Goal: Information Seeking & Learning: Learn about a topic

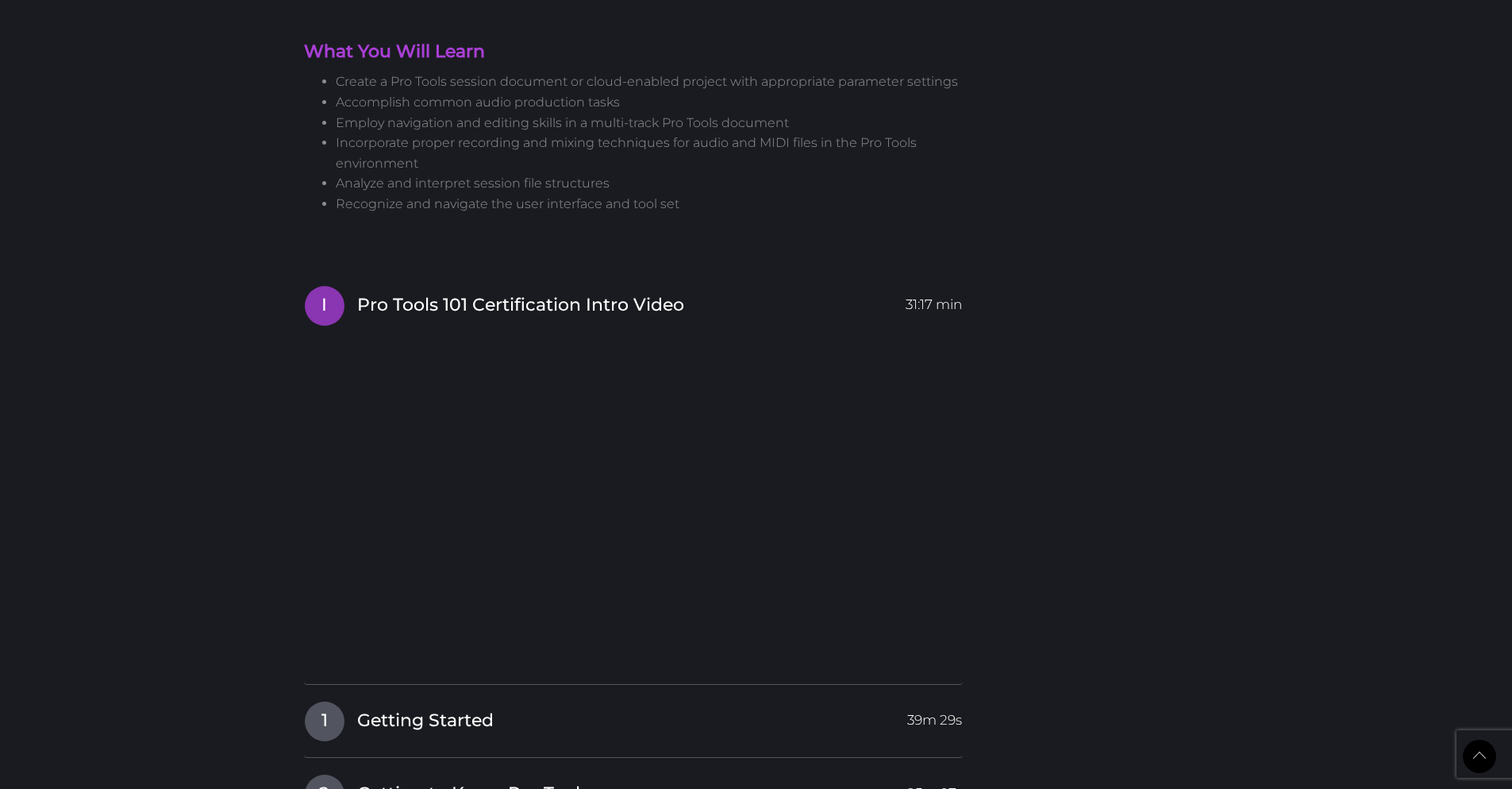
scroll to position [2122, 0]
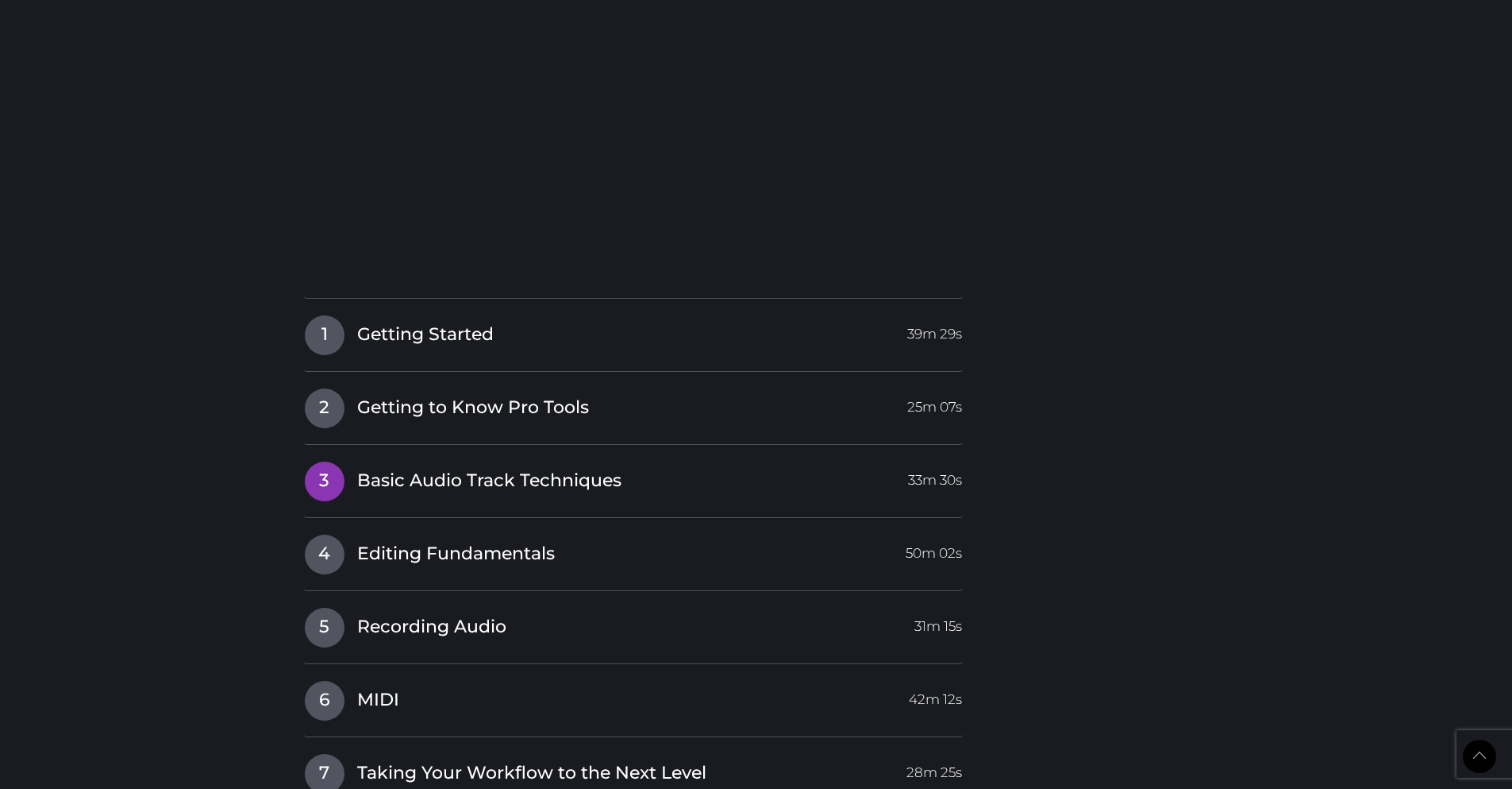
click at [546, 469] on span "Basic Audio Track Techniques" at bounding box center [489, 481] width 265 height 25
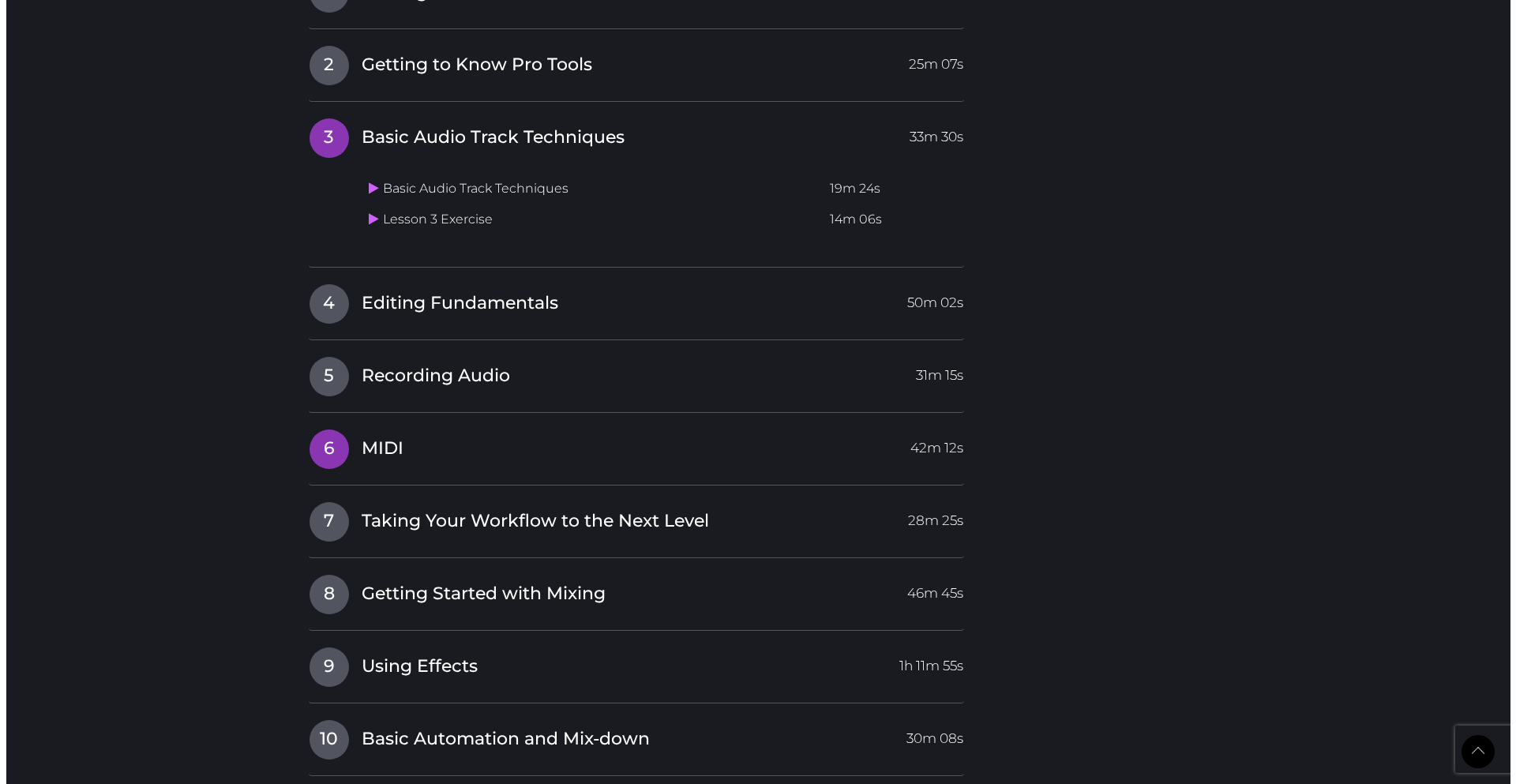
scroll to position [2108, 0]
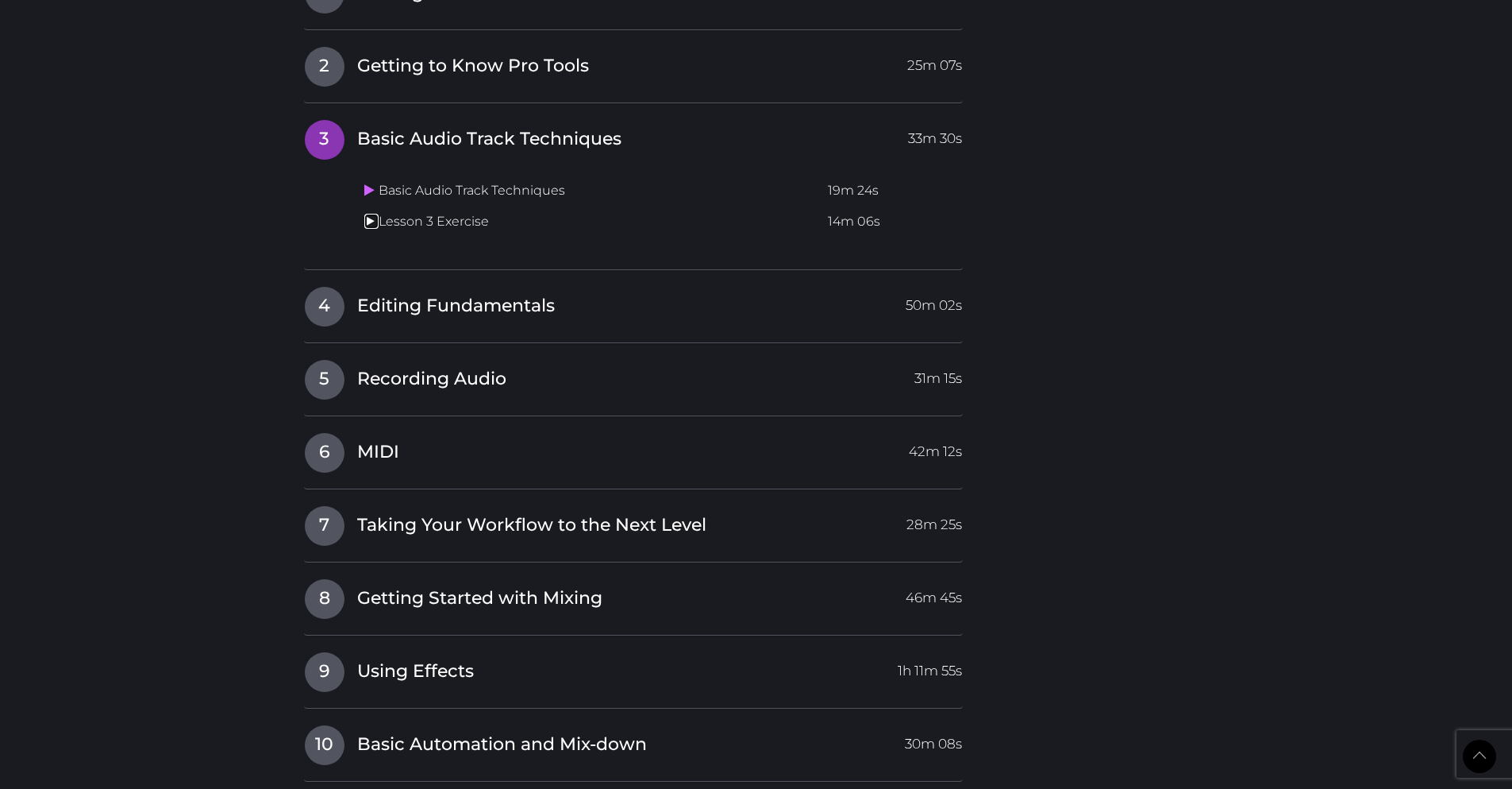
click at [367, 214] on icon at bounding box center [369, 221] width 10 height 13
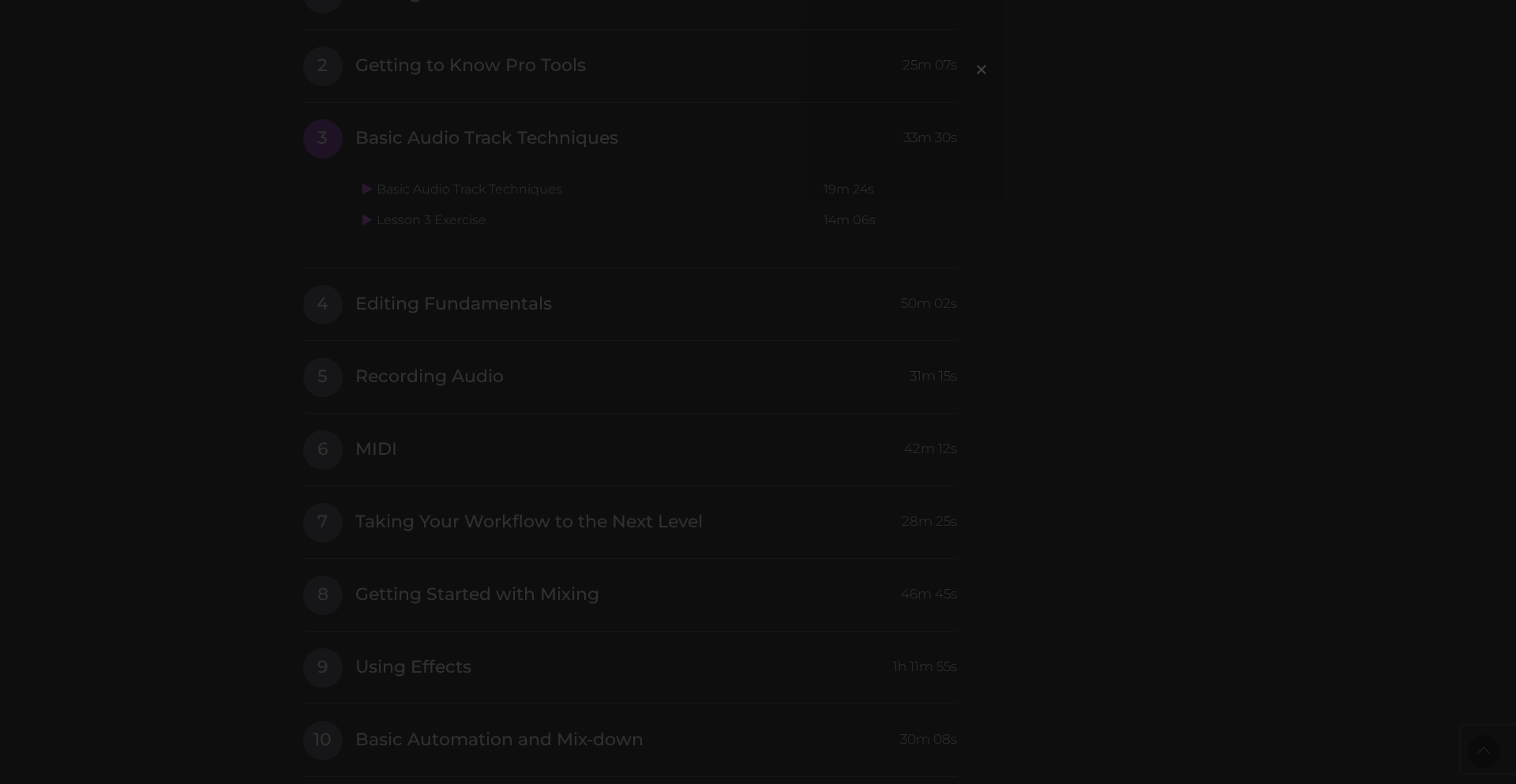
click at [983, 399] on div "×" at bounding box center [758, 392] width 1516 height 784
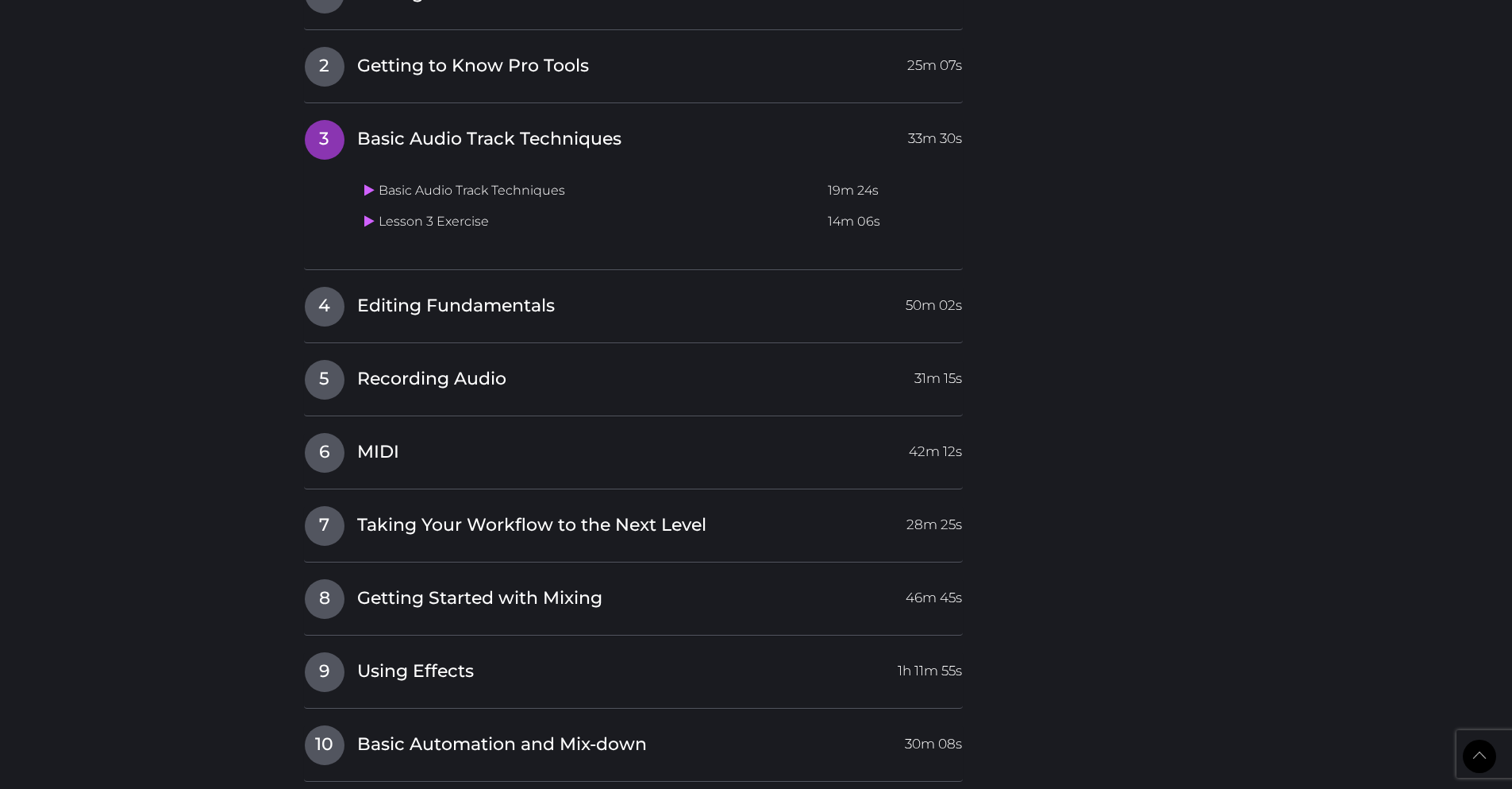
click at [442, 206] on td "Lesson 3 Exercise" at bounding box center [590, 221] width 463 height 31
click at [370, 214] on icon at bounding box center [369, 221] width 10 height 13
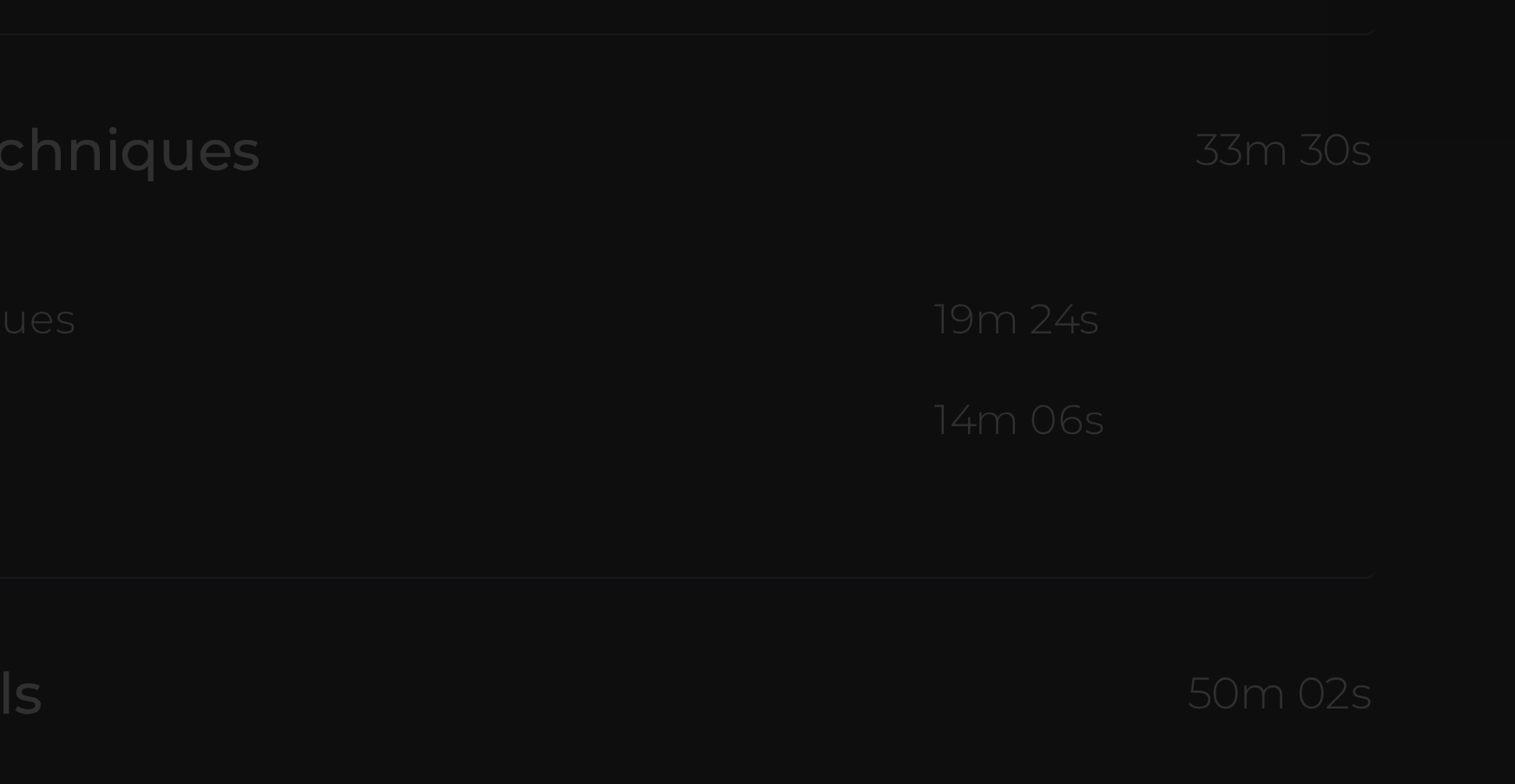
scroll to position [2318, 0]
drag, startPoint x: 1010, startPoint y: 223, endPoint x: 1023, endPoint y: 218, distance: 13.9
click at [1023, 218] on div "×" at bounding box center [757, 392] width 1515 height 784
click at [998, 217] on div "×" at bounding box center [751, 226] width 521 height 279
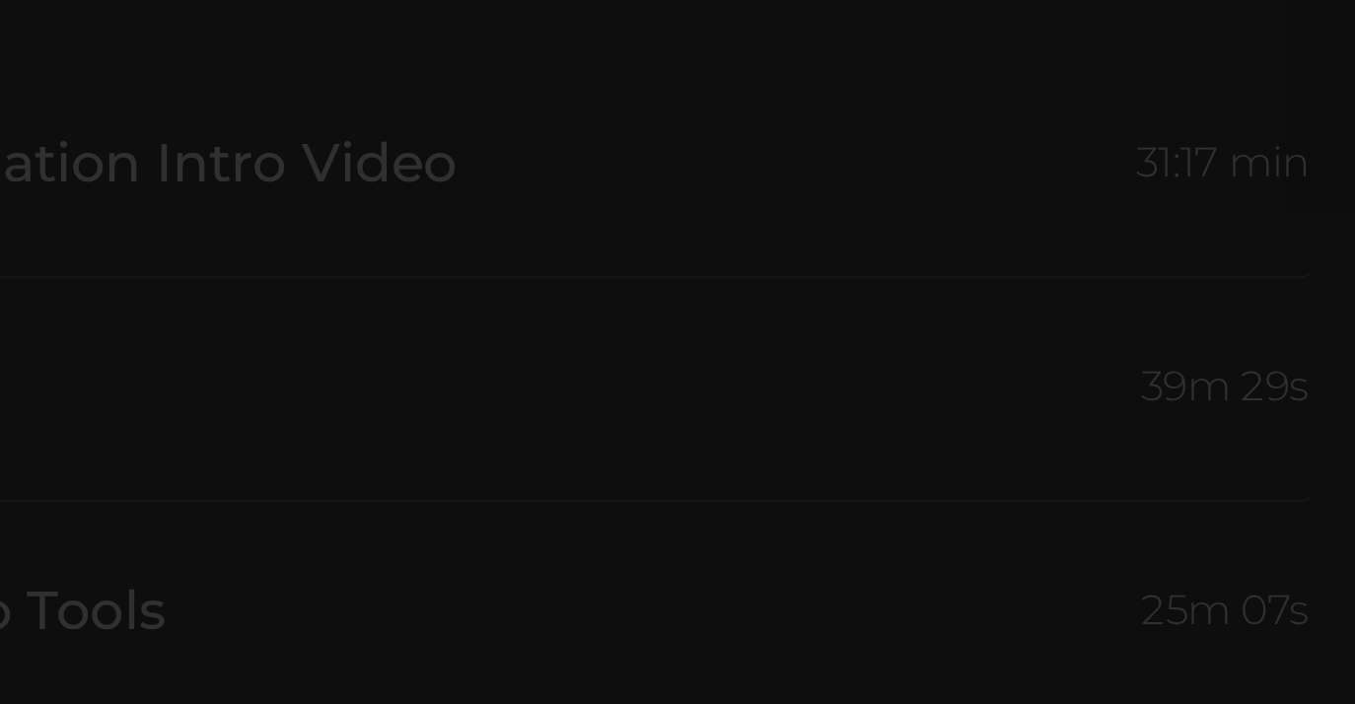
scroll to position [2353, 0]
click at [407, 151] on div "×" at bounding box center [678, 257] width 592 height 317
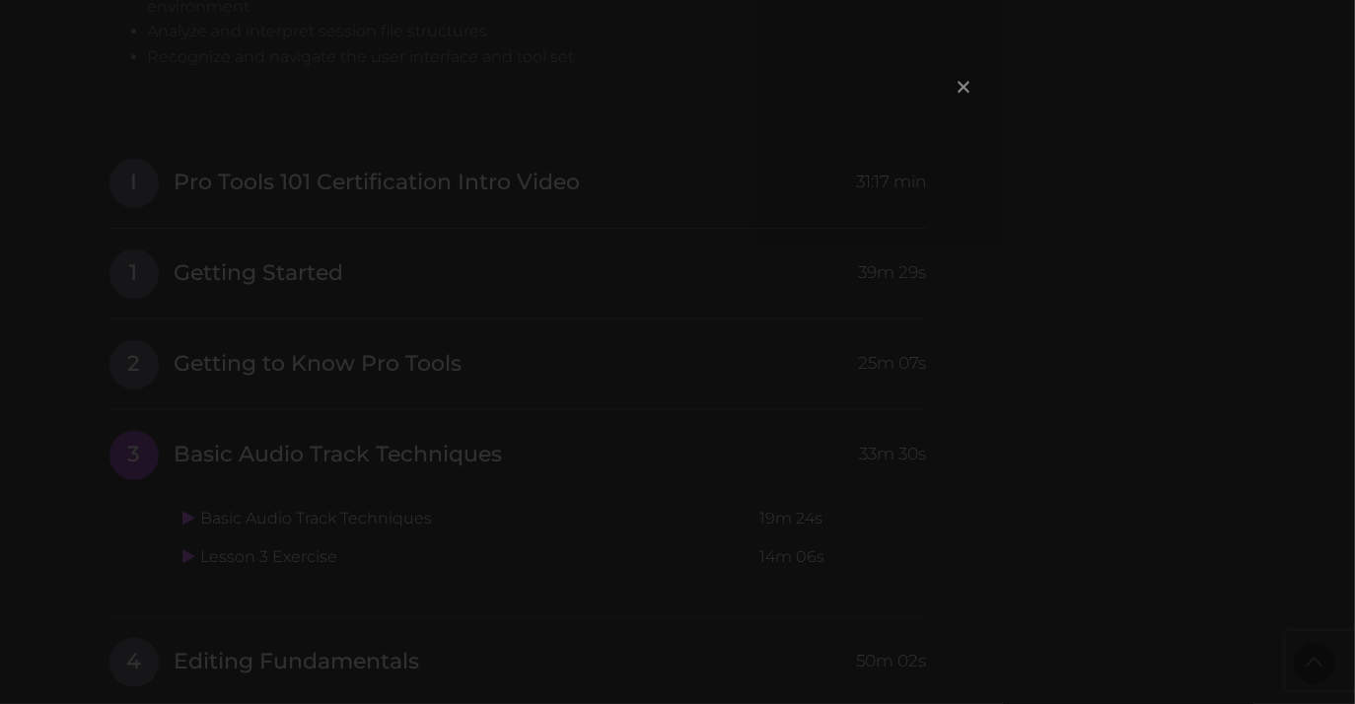
click at [962, 84] on span "×" at bounding box center [964, 86] width 20 height 42
